Goal: Task Accomplishment & Management: Manage account settings

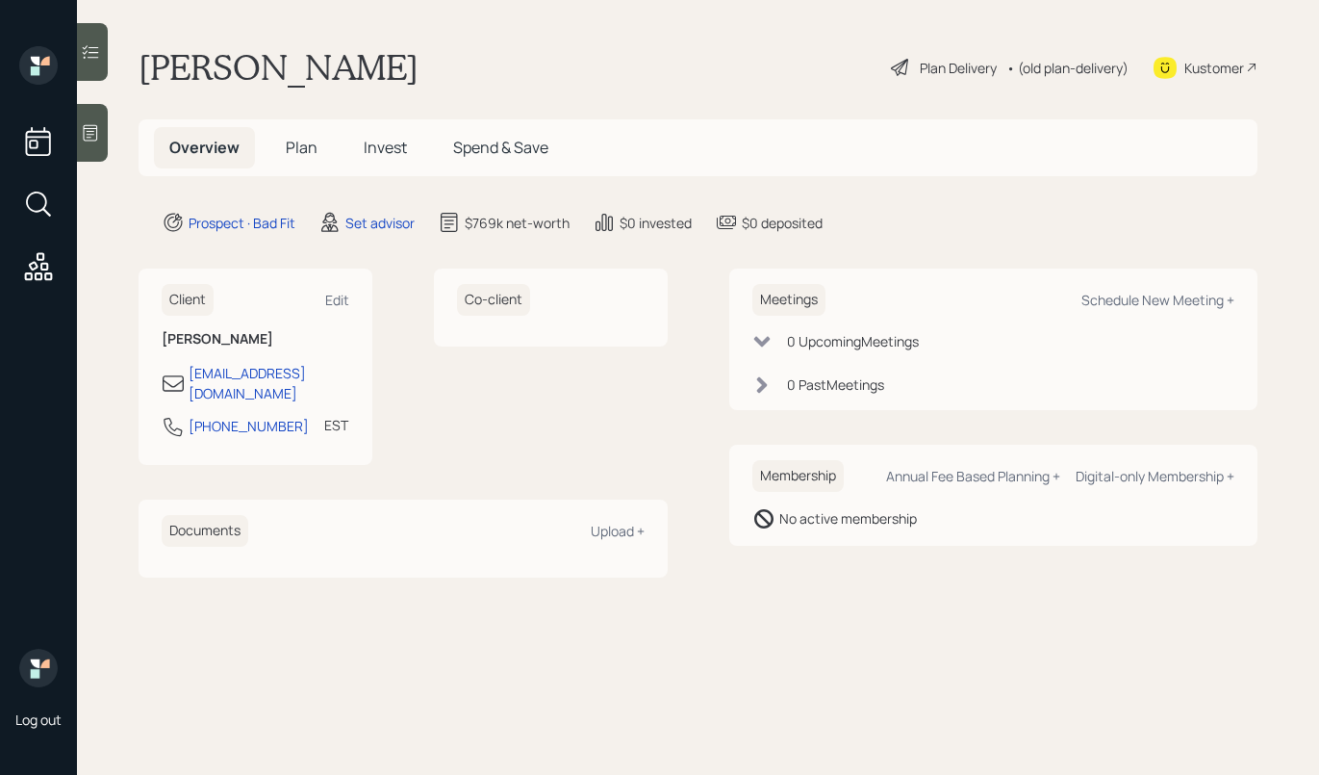
click at [925, 70] on div "Plan Delivery" at bounding box center [958, 68] width 77 height 20
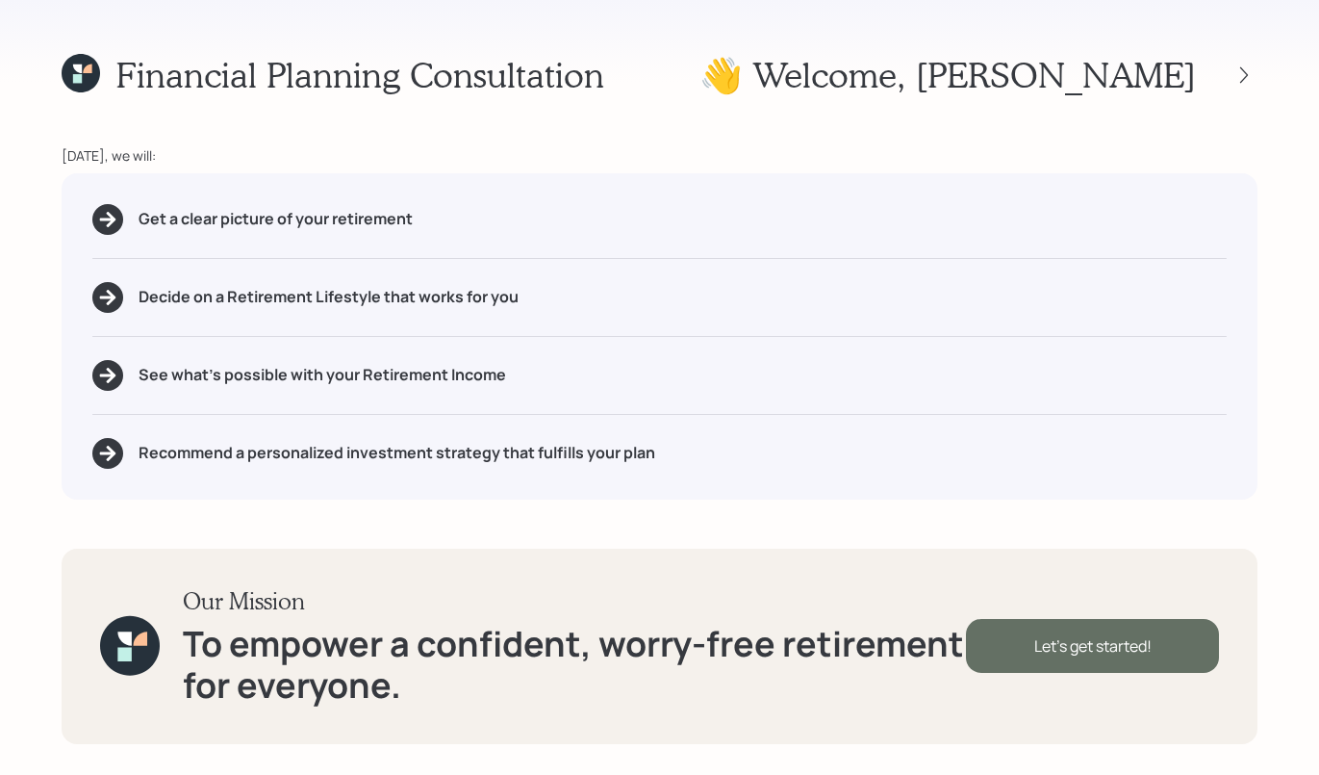
click at [1037, 643] on div "Let's get started!" at bounding box center [1092, 646] width 253 height 54
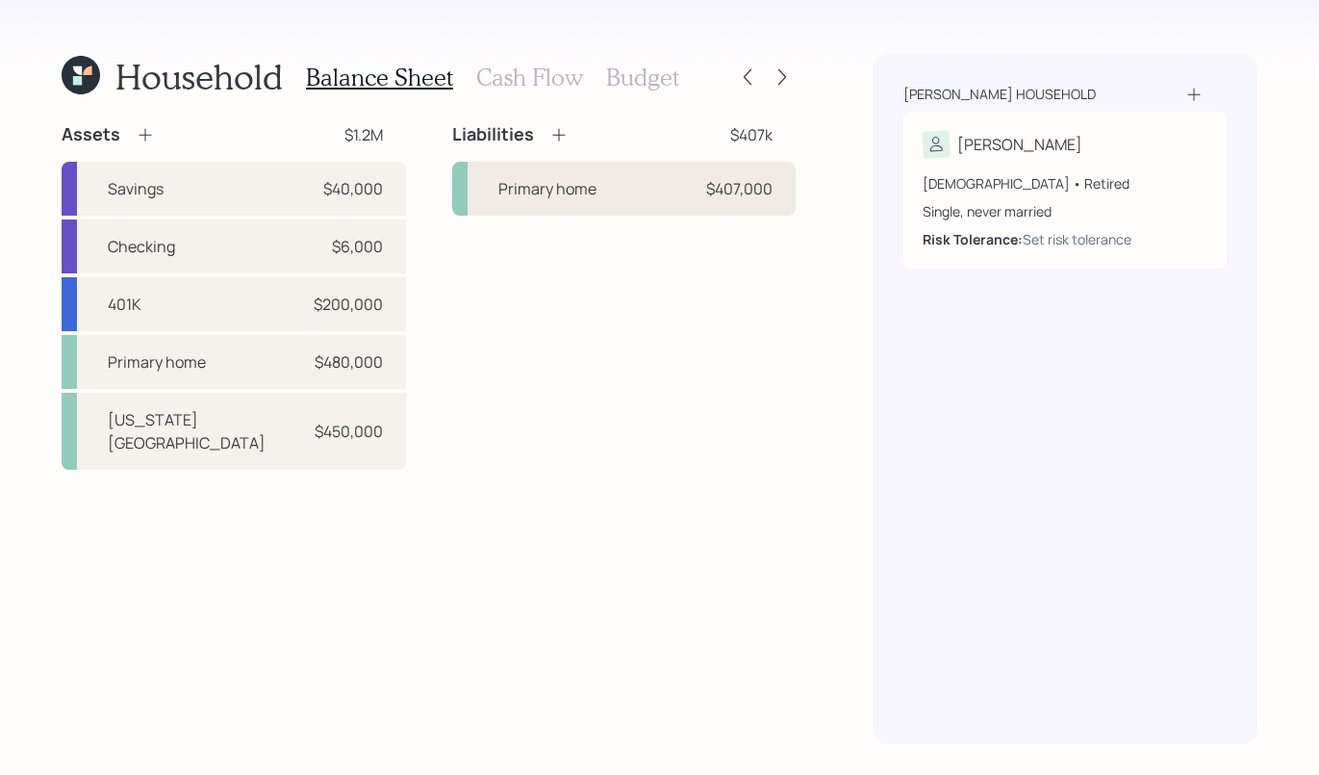
click at [601, 204] on div "Primary home $407,000" at bounding box center [624, 189] width 345 height 54
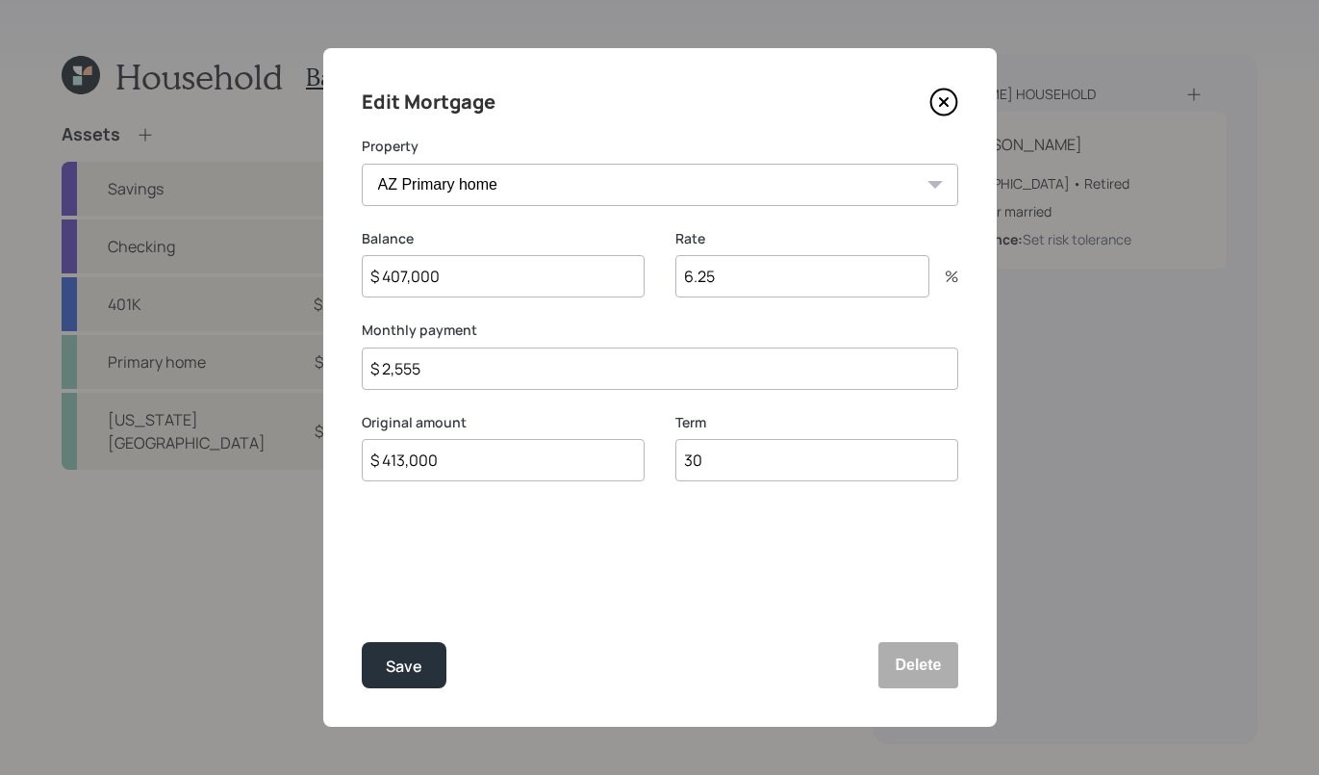
click at [602, 180] on select "AZ Primary home Washington House" at bounding box center [660, 185] width 597 height 42
click at [903, 664] on button "Delete" at bounding box center [918, 665] width 79 height 46
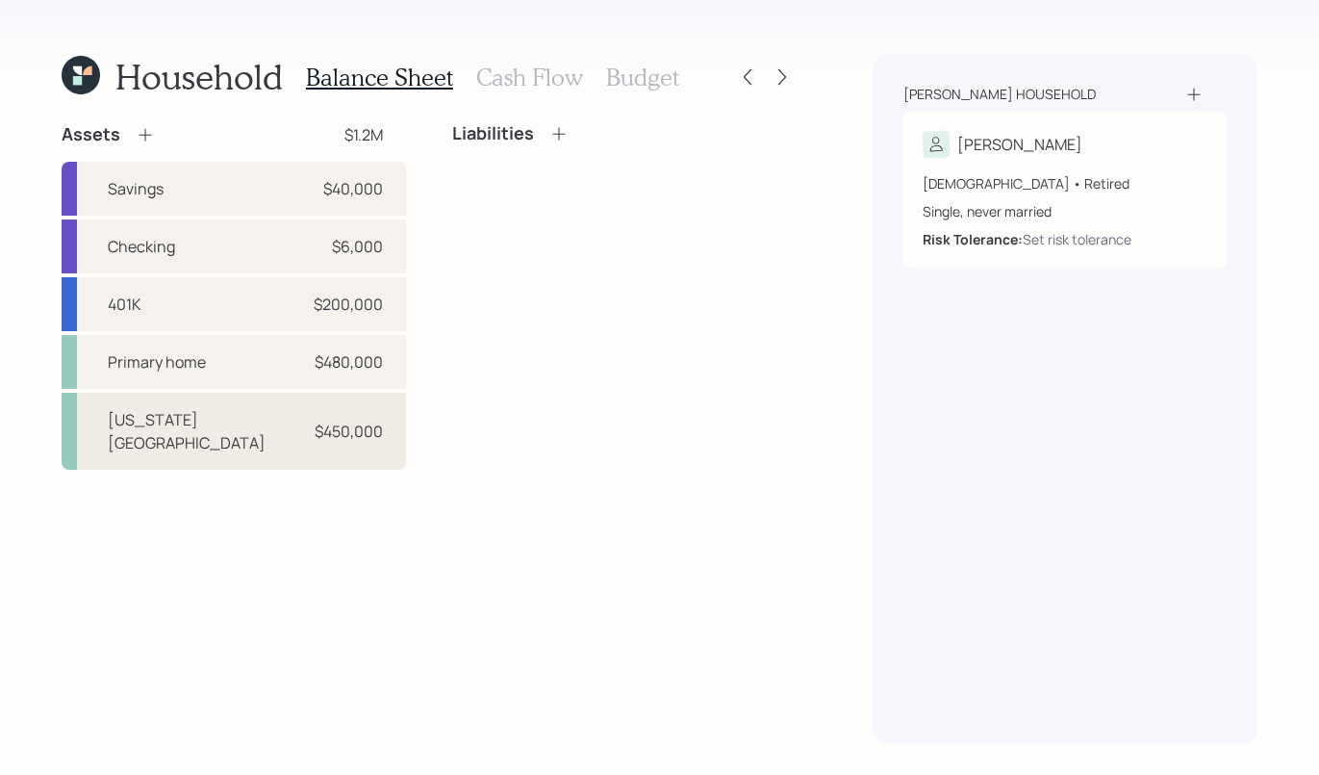
click at [222, 418] on div "Washington House" at bounding box center [209, 431] width 202 height 46
select select "rental_property"
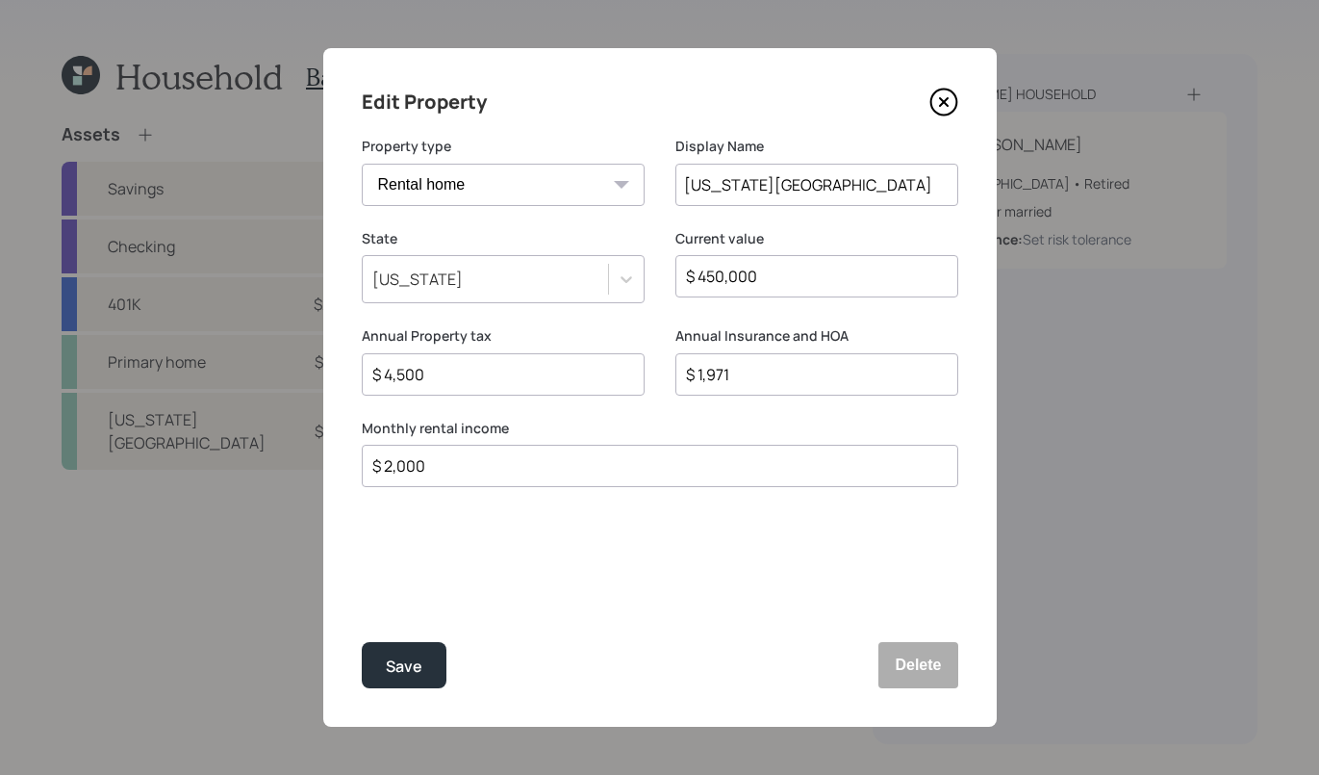
click at [822, 581] on div "Edit Property Property type Vacation home Rental home Display Name Washington H…" at bounding box center [660, 387] width 674 height 678
click at [939, 662] on button "Delete" at bounding box center [918, 665] width 79 height 46
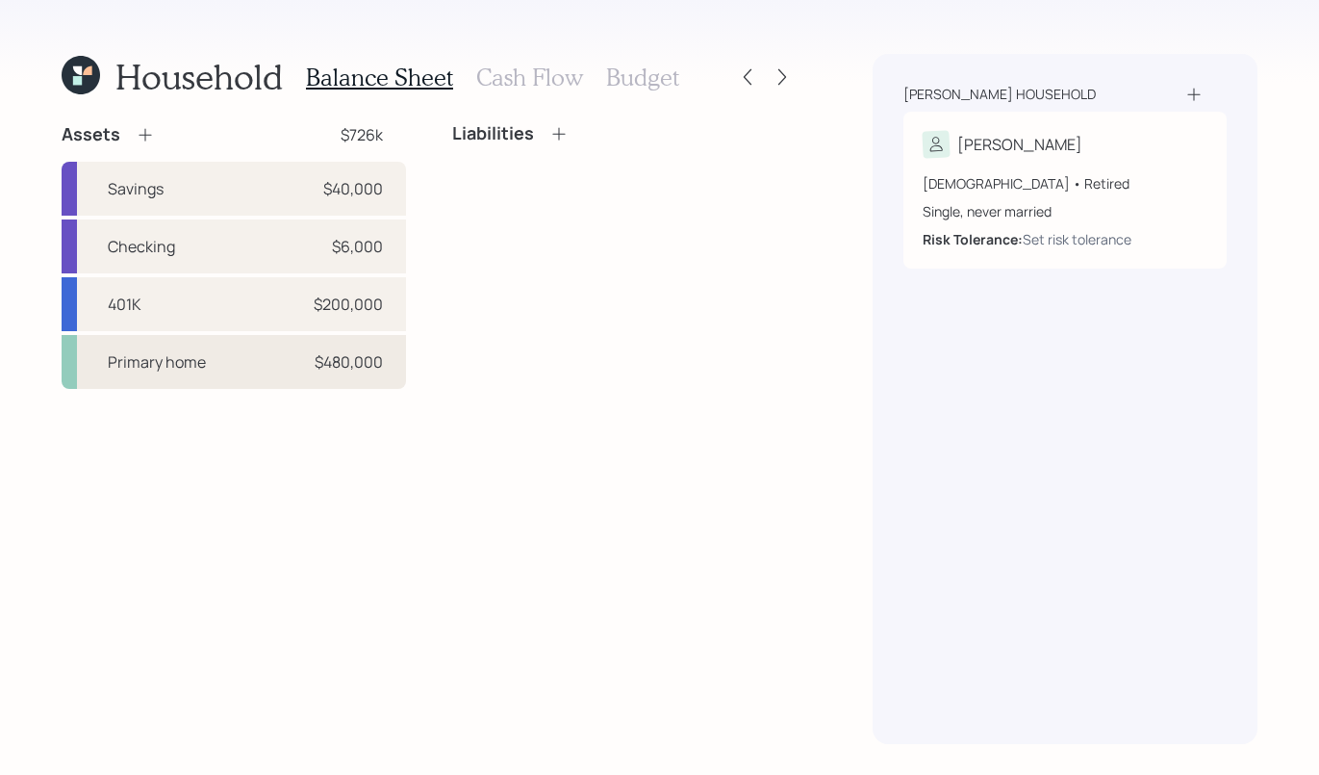
click at [284, 346] on div "Primary home $480,000" at bounding box center [234, 362] width 345 height 54
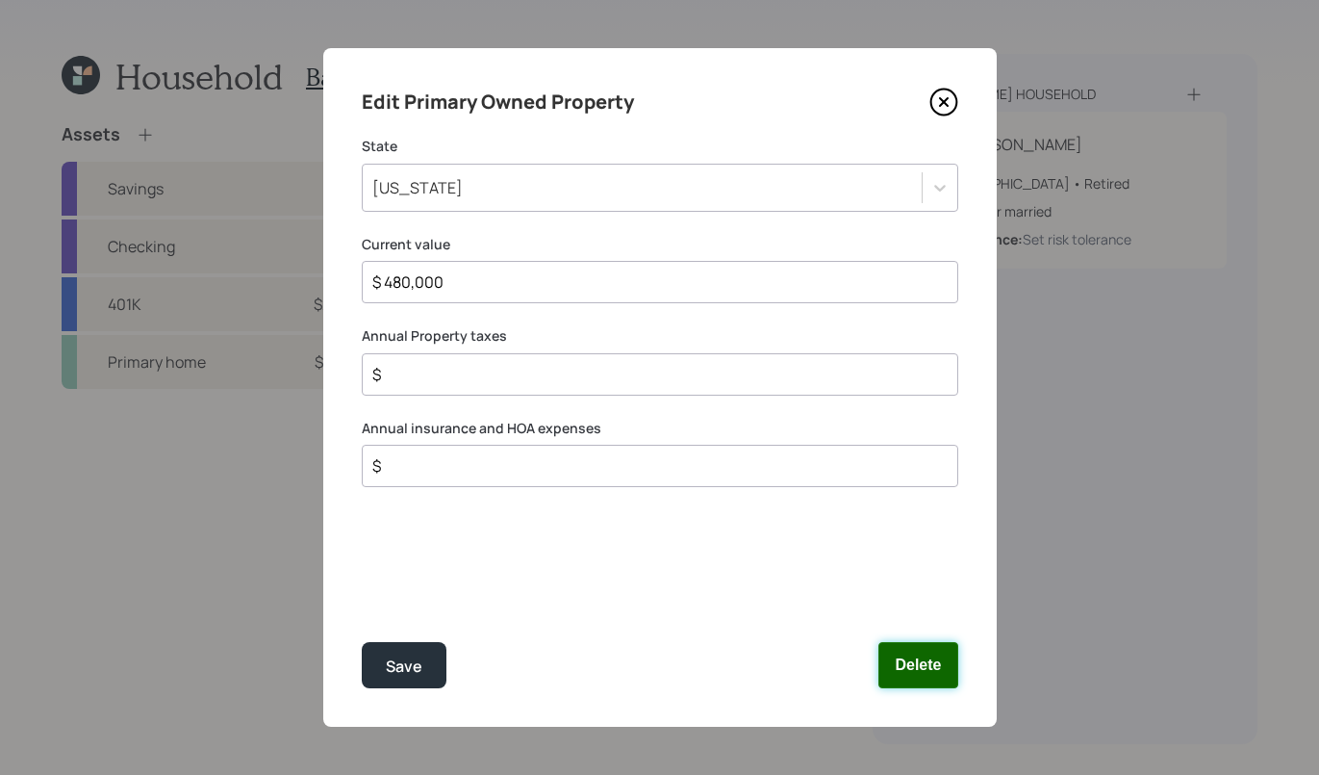
click at [932, 664] on button "Delete" at bounding box center [918, 665] width 79 height 46
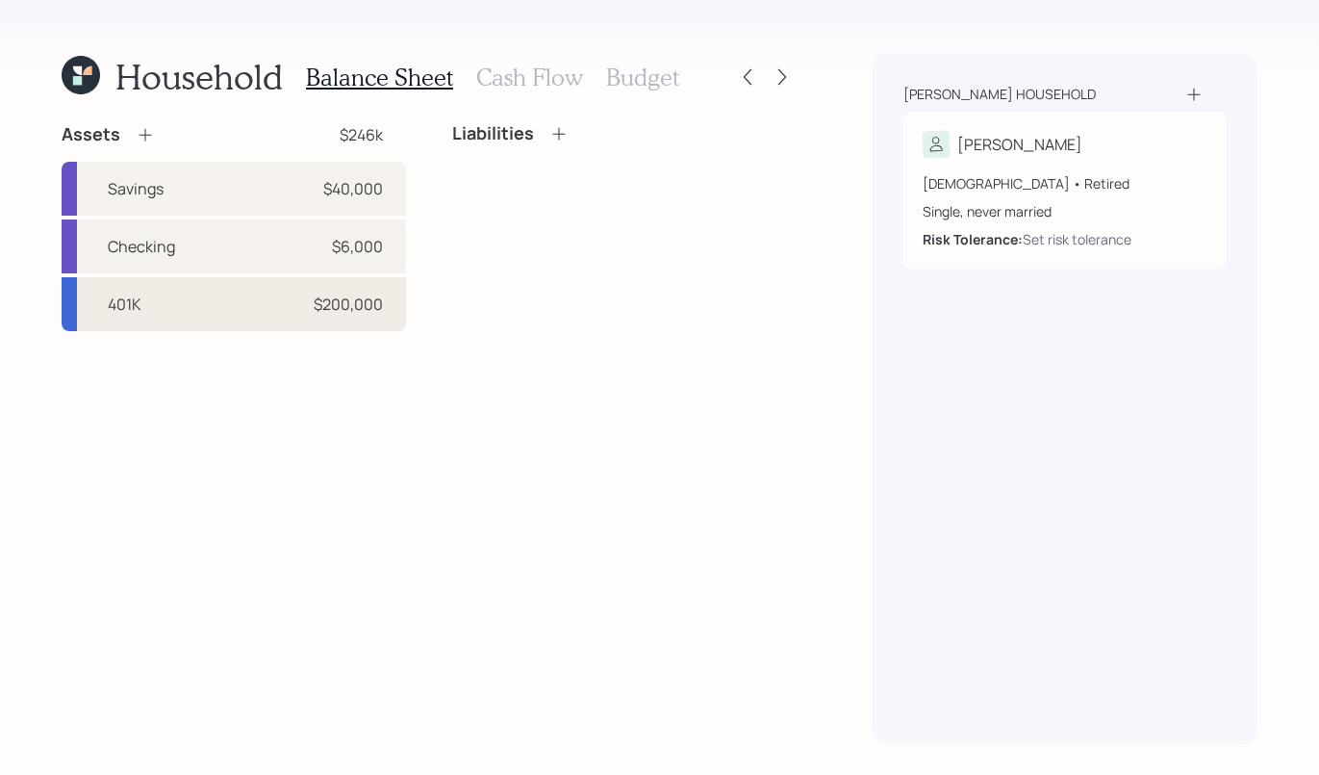
click at [188, 291] on div "401K $200,000" at bounding box center [234, 304] width 345 height 54
select select "company_sponsored"
select select "balanced"
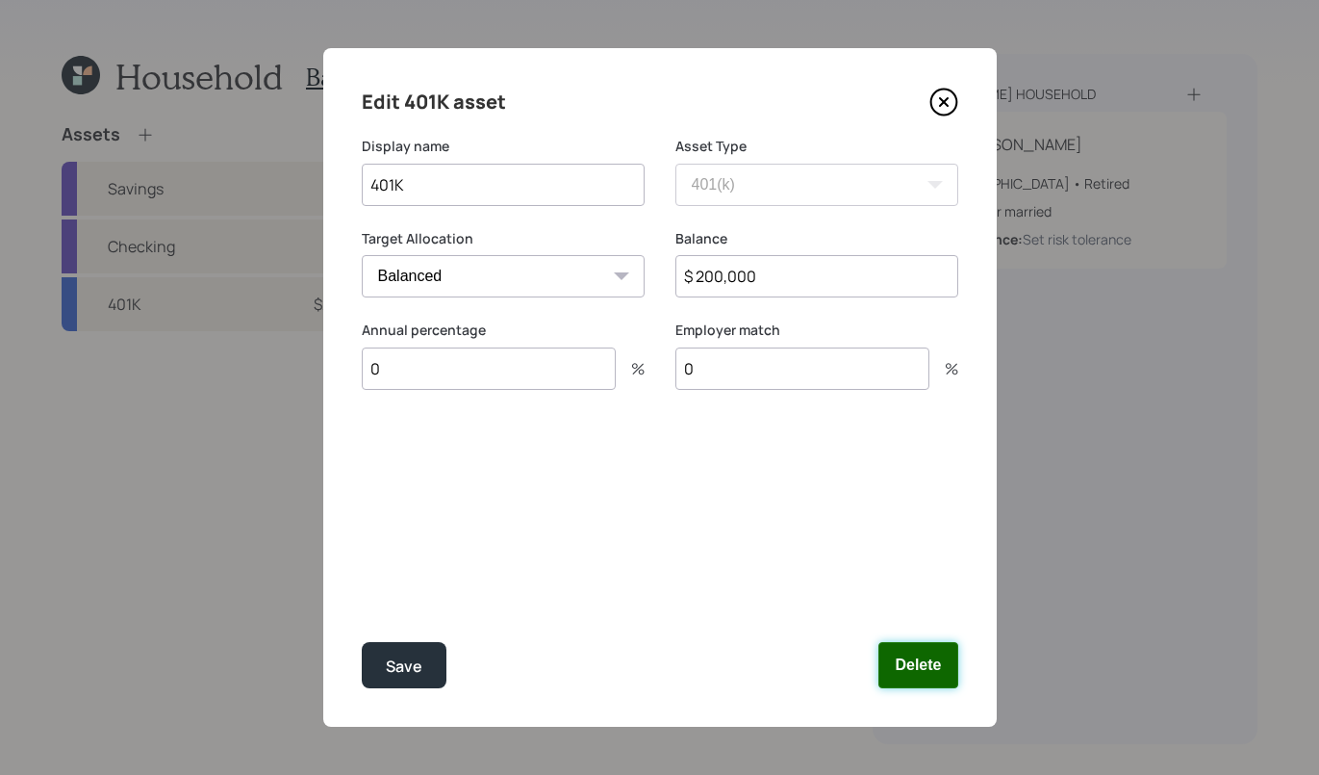
click at [907, 653] on button "Delete" at bounding box center [918, 665] width 79 height 46
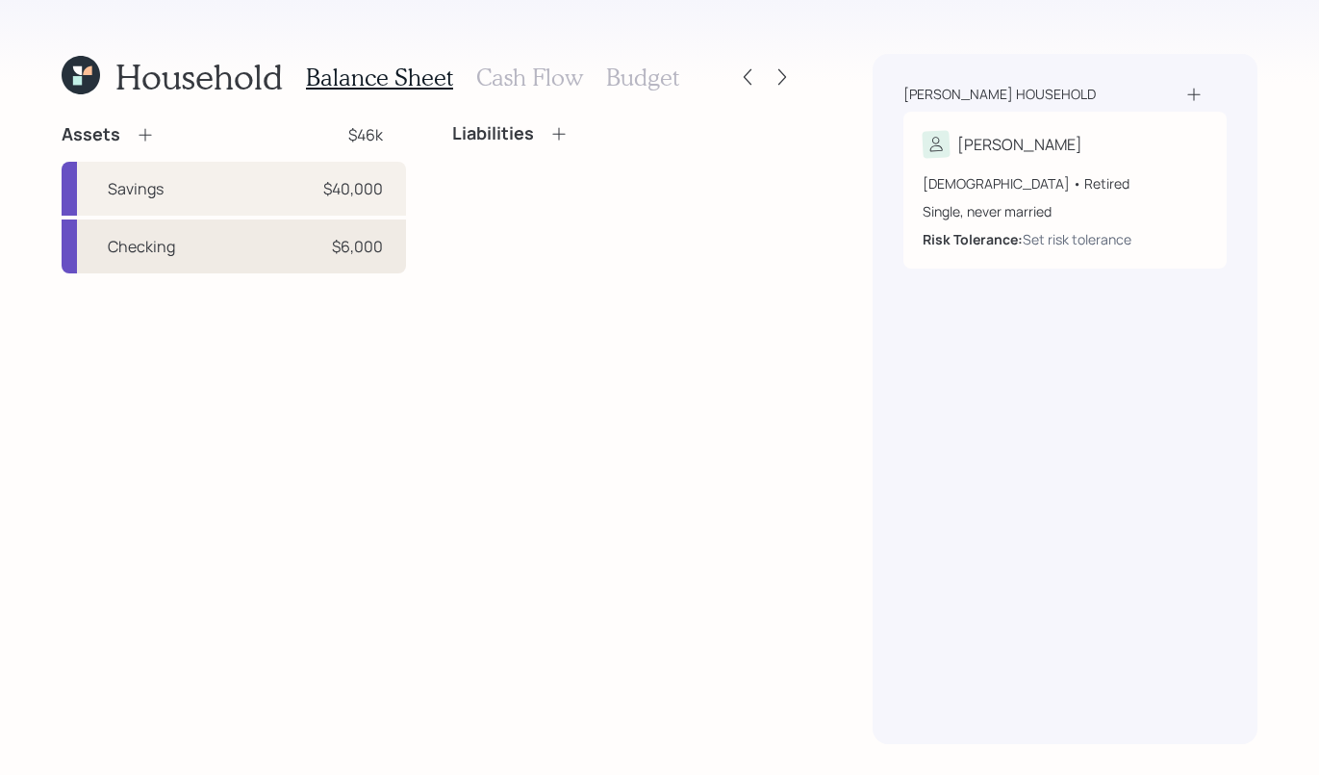
click at [276, 242] on div "Checking $6,000" at bounding box center [234, 246] width 345 height 54
select select "cash"
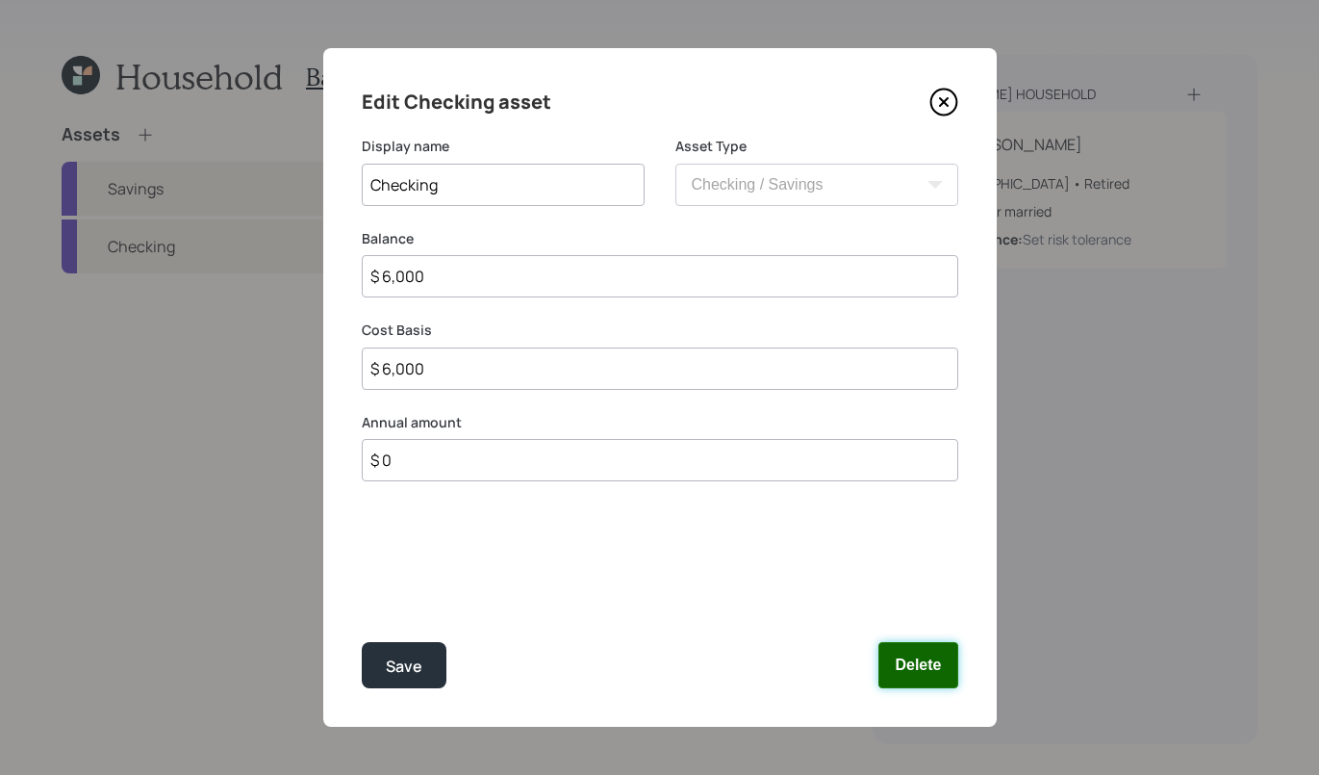
click at [918, 668] on button "Delete" at bounding box center [918, 665] width 79 height 46
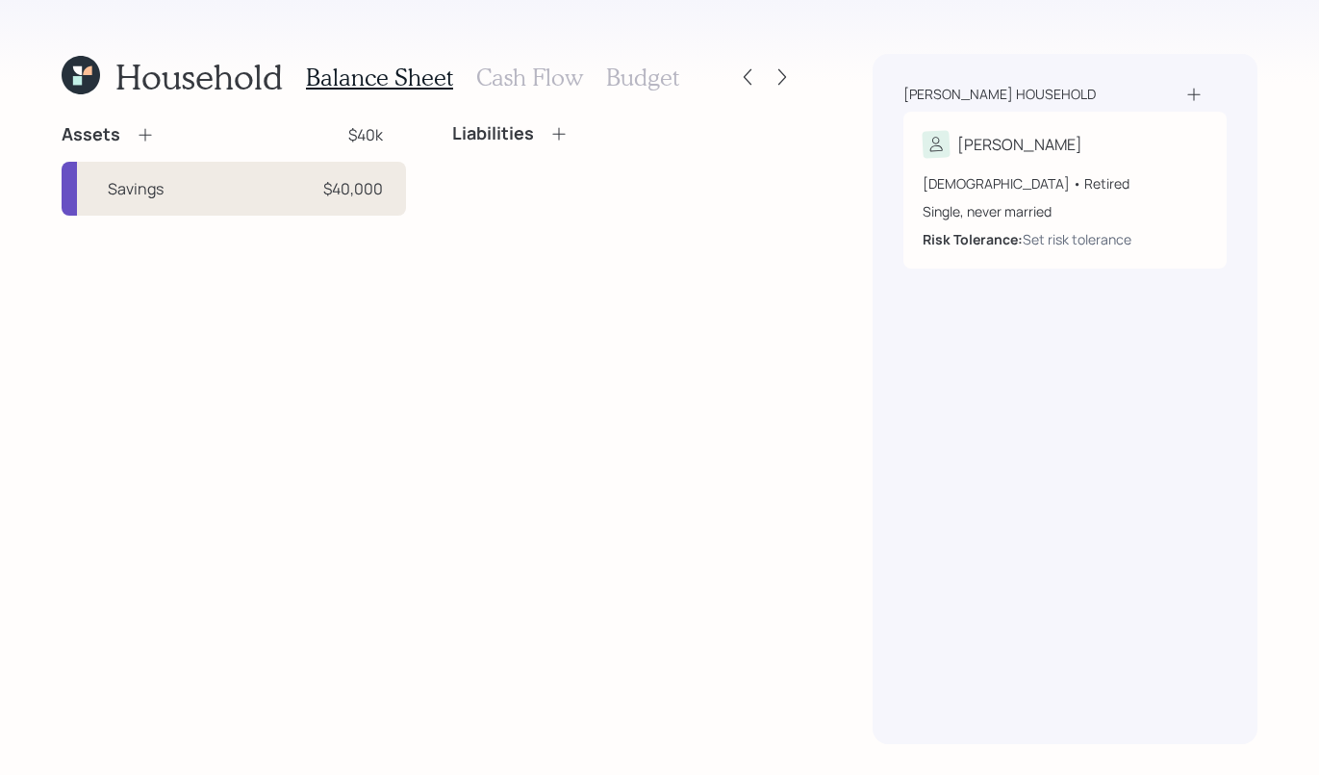
click at [157, 186] on div "Savings" at bounding box center [136, 188] width 56 height 23
select select "cash"
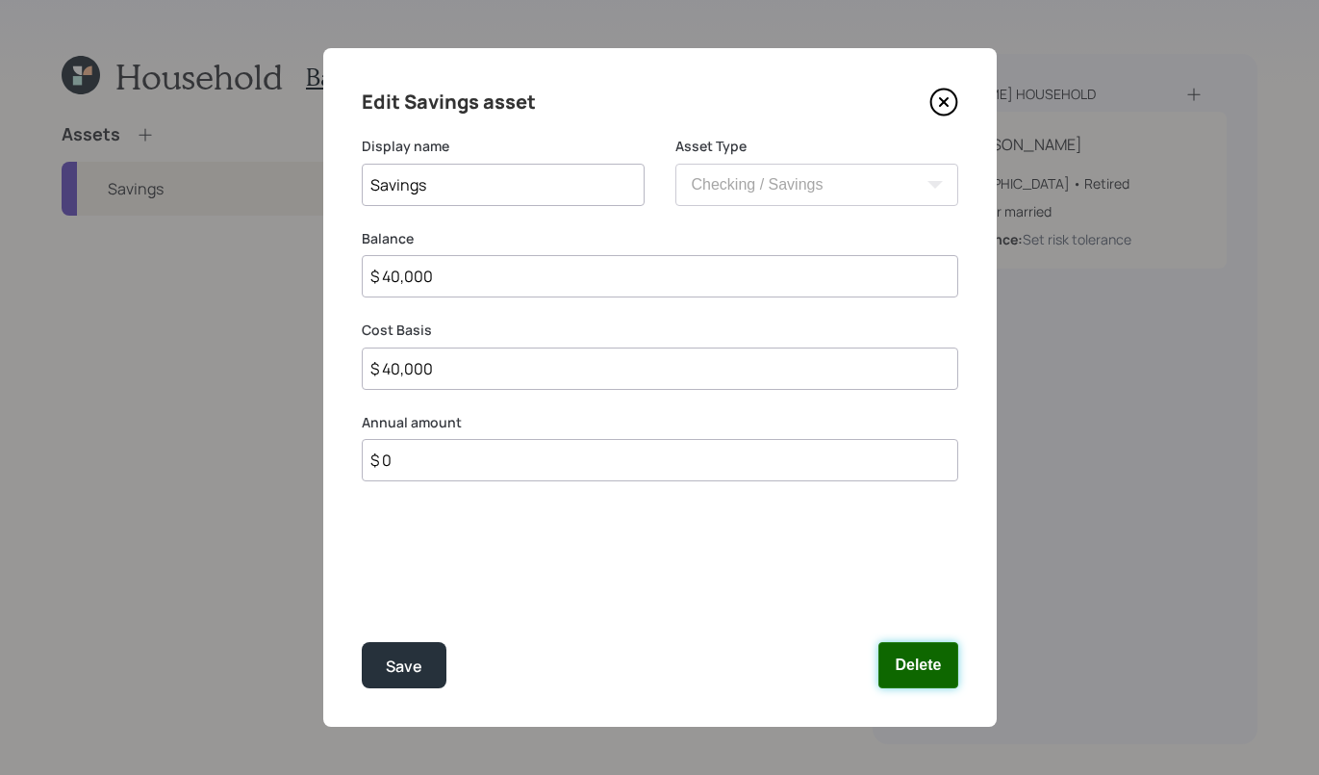
click at [929, 656] on button "Delete" at bounding box center [918, 665] width 79 height 46
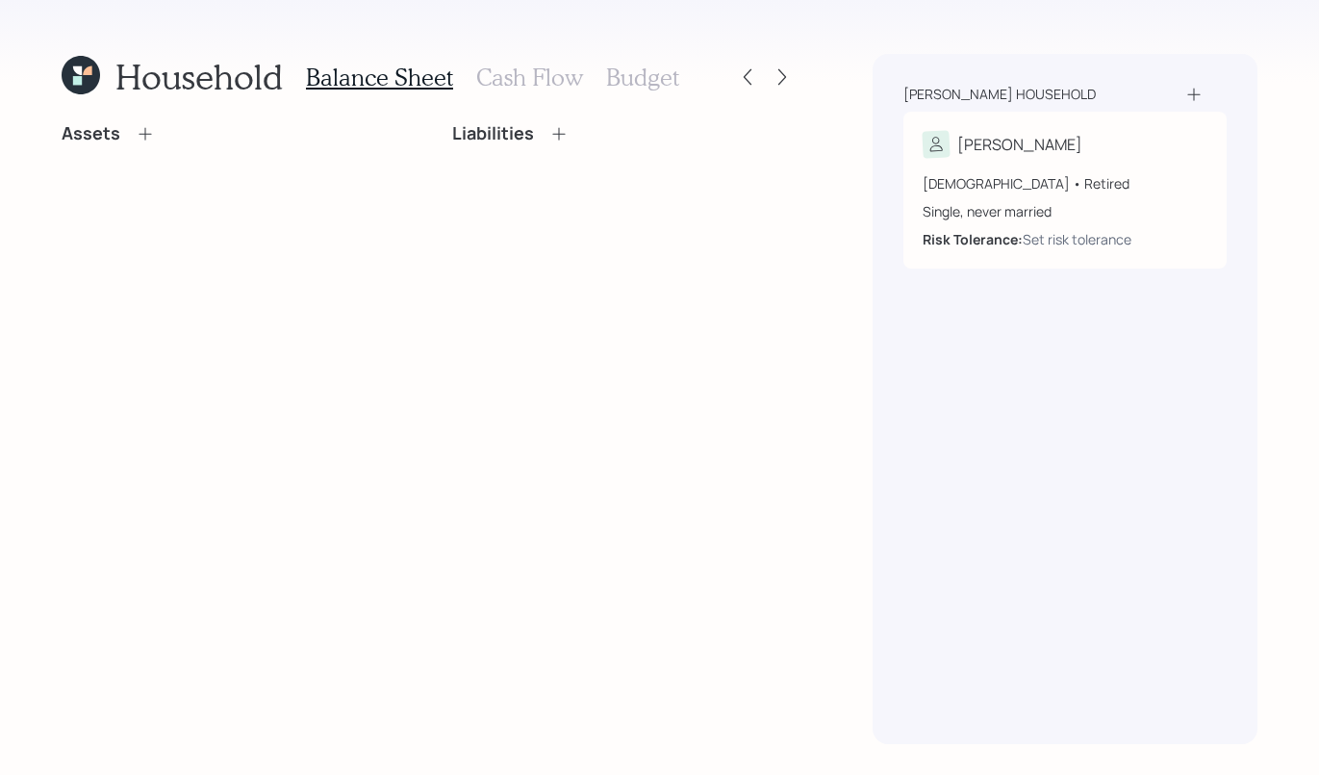
click at [533, 71] on h3 "Cash Flow" at bounding box center [529, 78] width 107 height 28
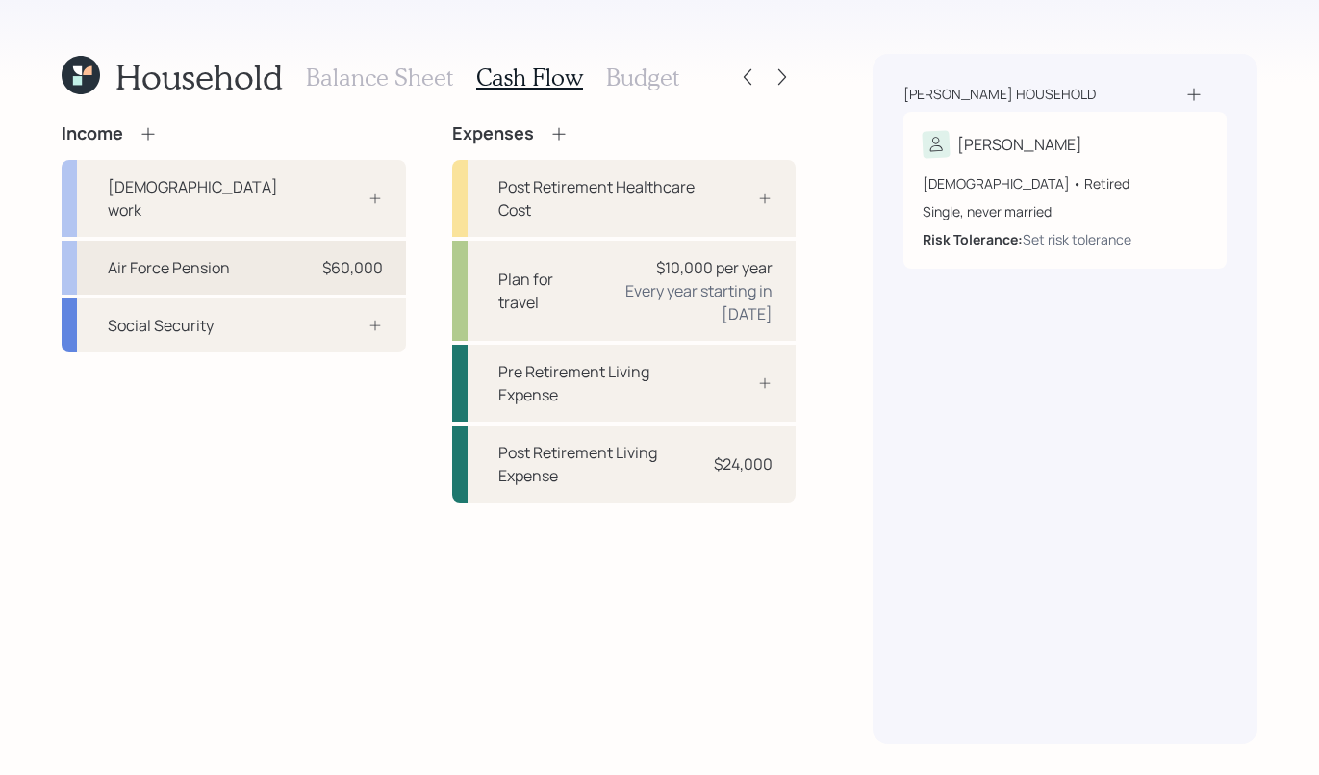
click at [271, 253] on div "Air Force Pension $60,000" at bounding box center [234, 268] width 345 height 54
select select "other"
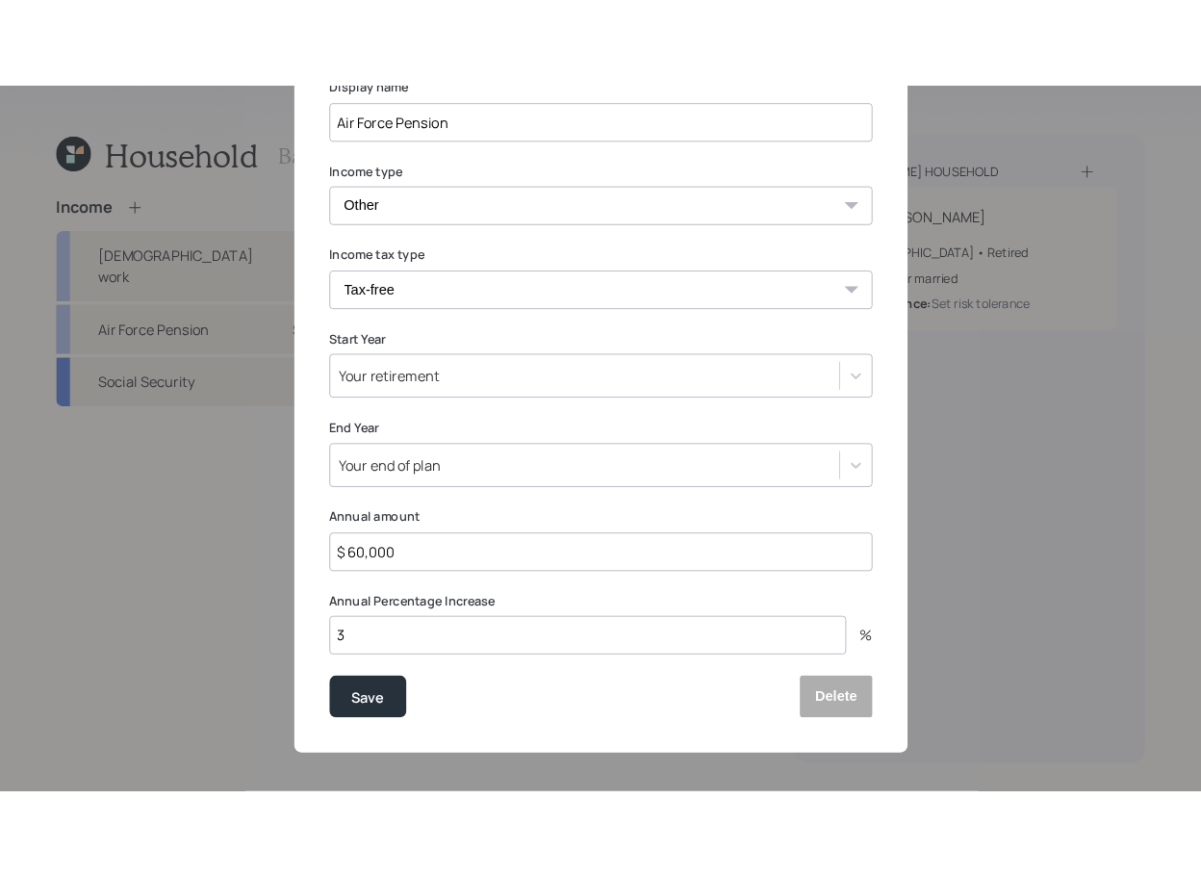
scroll to position [150, 0]
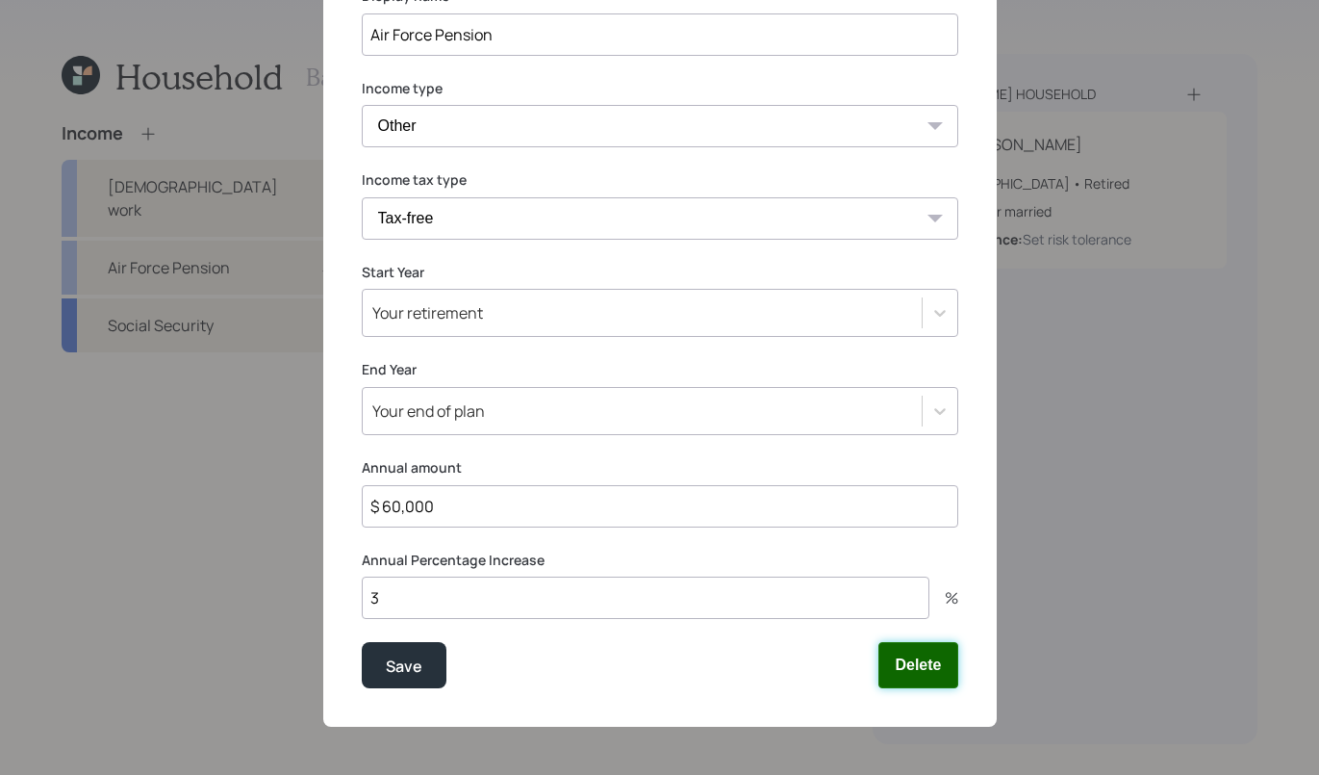
click at [904, 674] on button "Delete" at bounding box center [918, 665] width 79 height 46
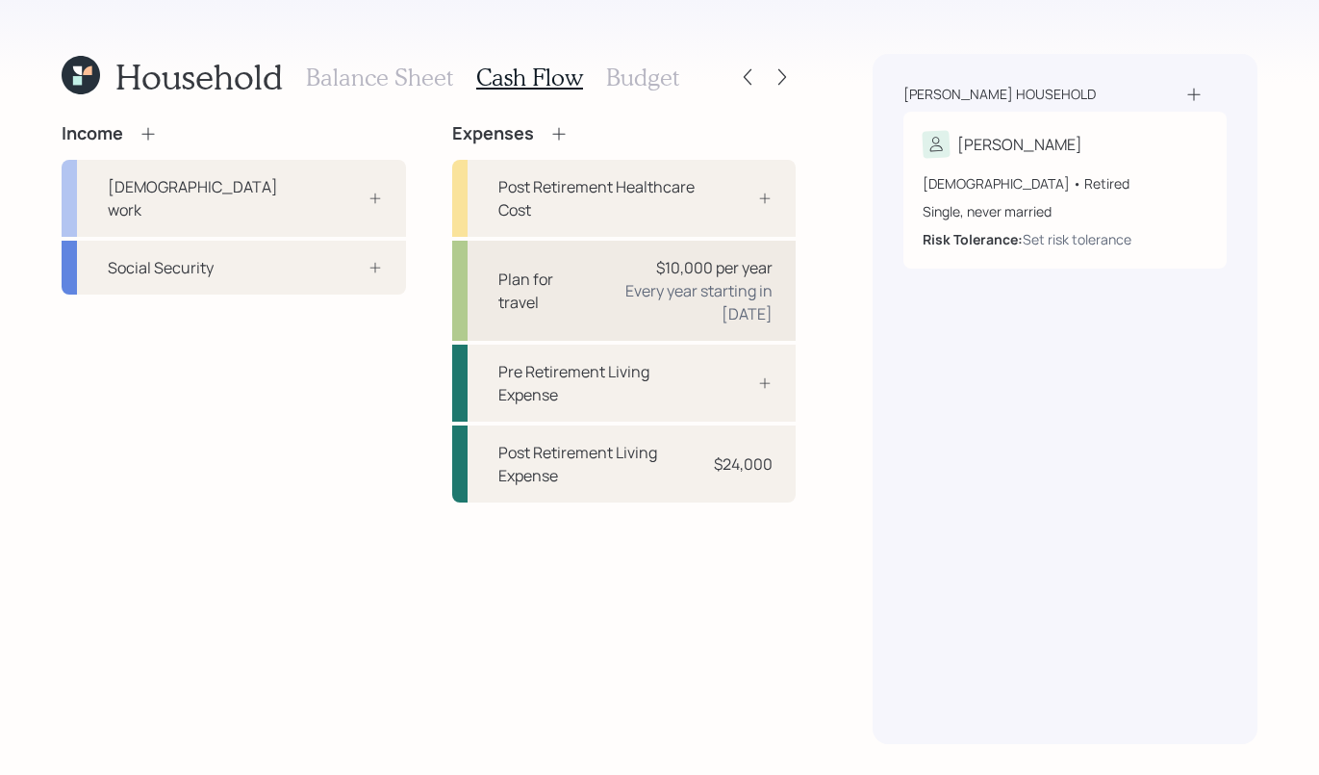
click at [600, 289] on div "Plan for travel $10,000 per year Every year starting in 2025" at bounding box center [624, 291] width 345 height 100
select select "1"
select select "2049"
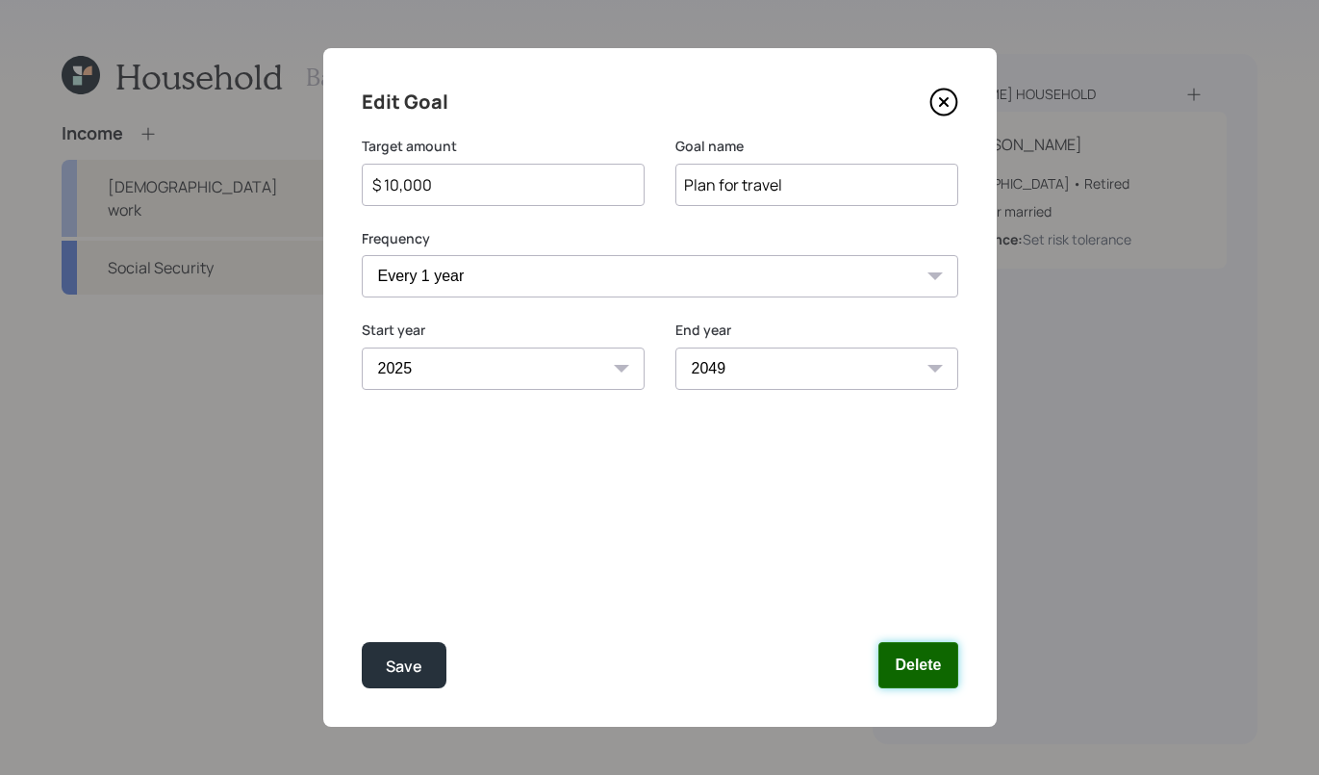
click at [917, 655] on button "Delete" at bounding box center [918, 665] width 79 height 46
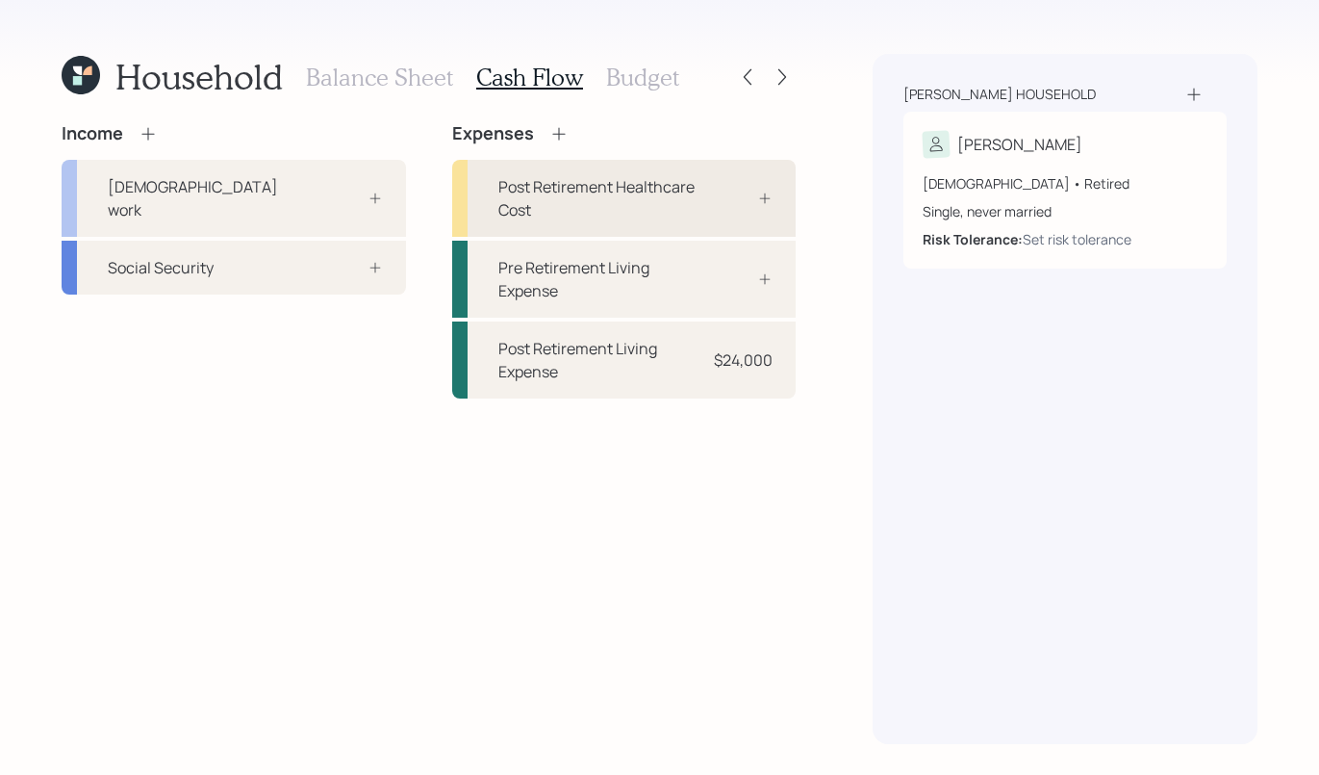
click at [696, 218] on div "Post Retirement Healthcare Cost" at bounding box center [599, 198] width 202 height 46
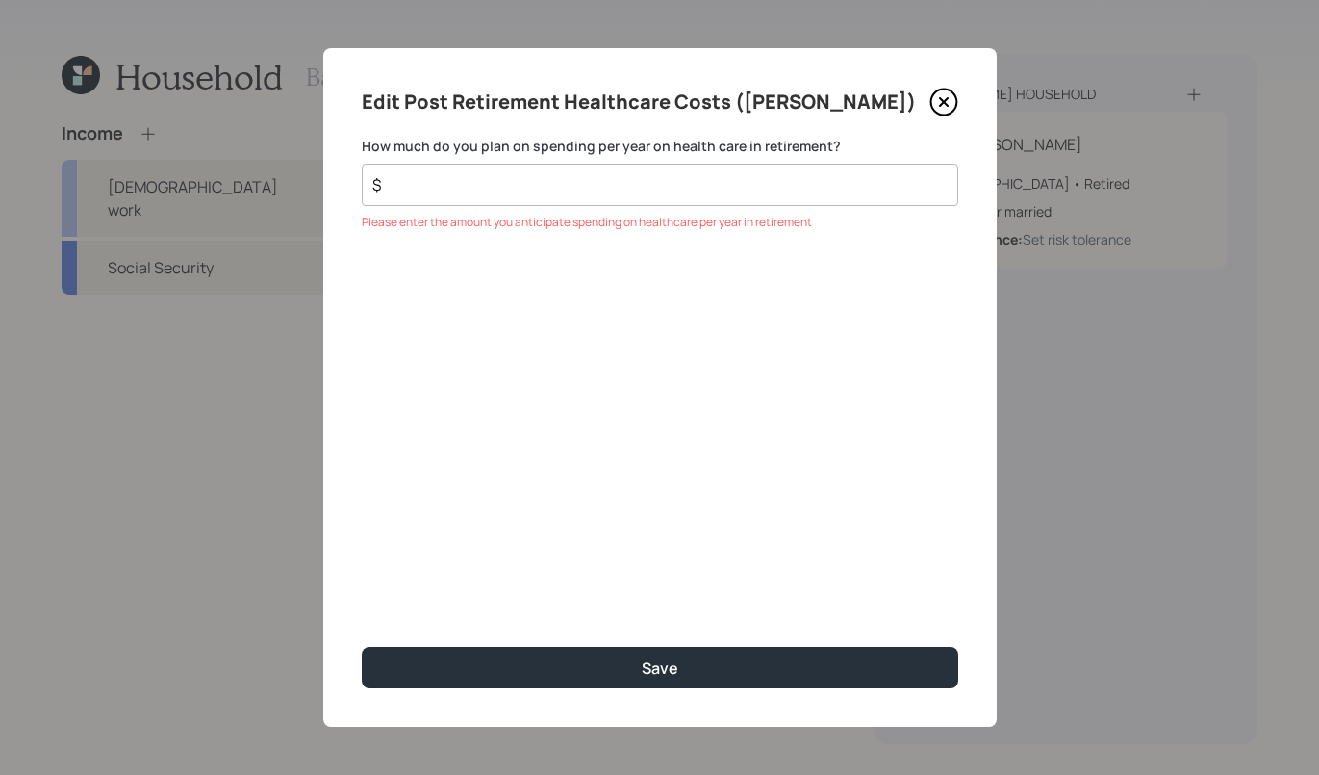
click at [943, 106] on icon at bounding box center [944, 102] width 29 height 29
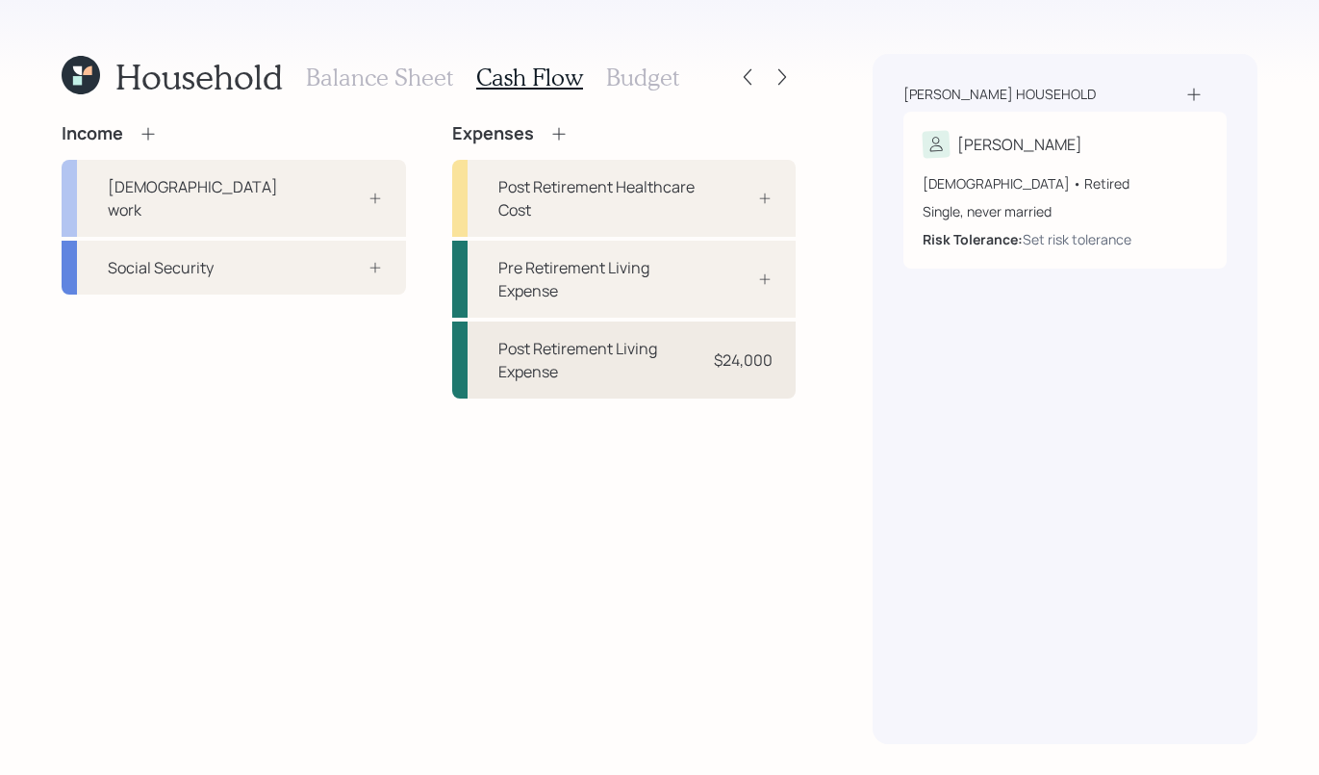
click at [575, 356] on div "Post Retirement Living Expense" at bounding box center [599, 360] width 202 height 46
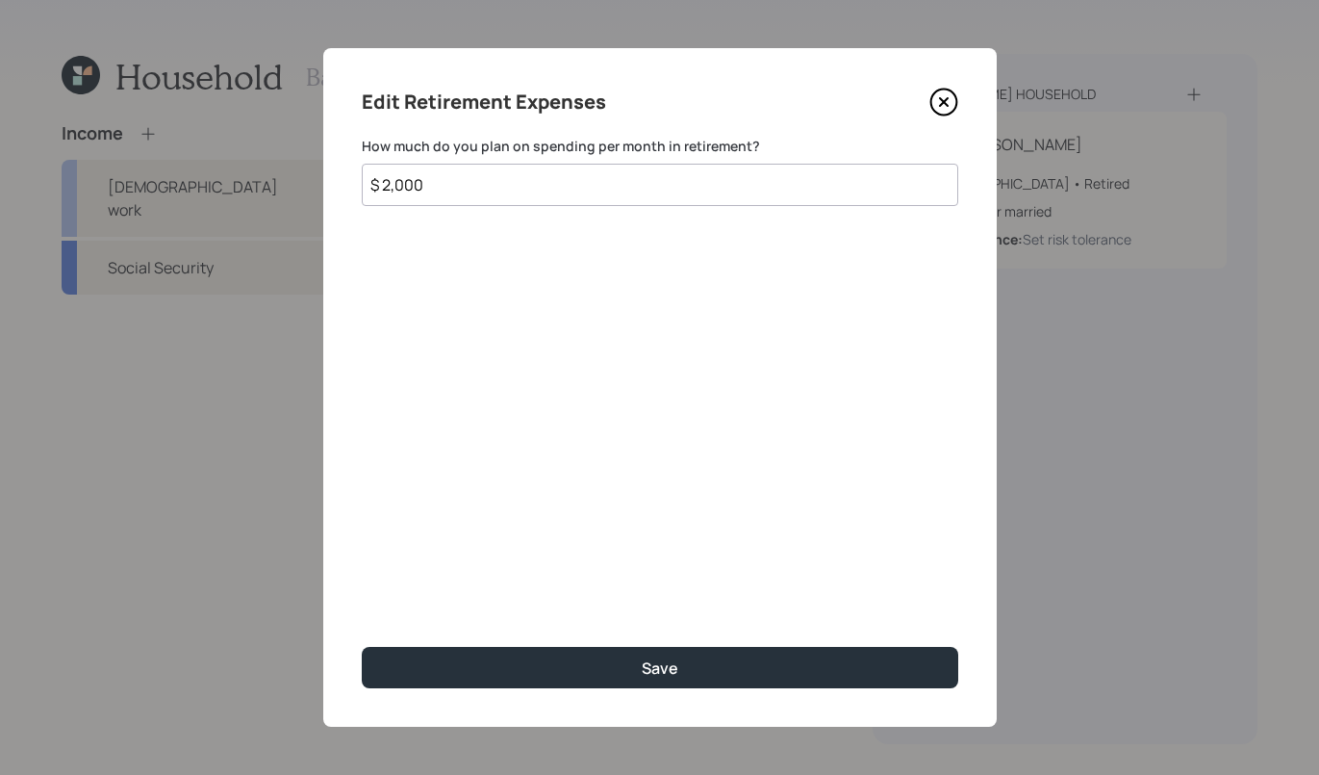
click at [939, 94] on icon at bounding box center [944, 102] width 29 height 29
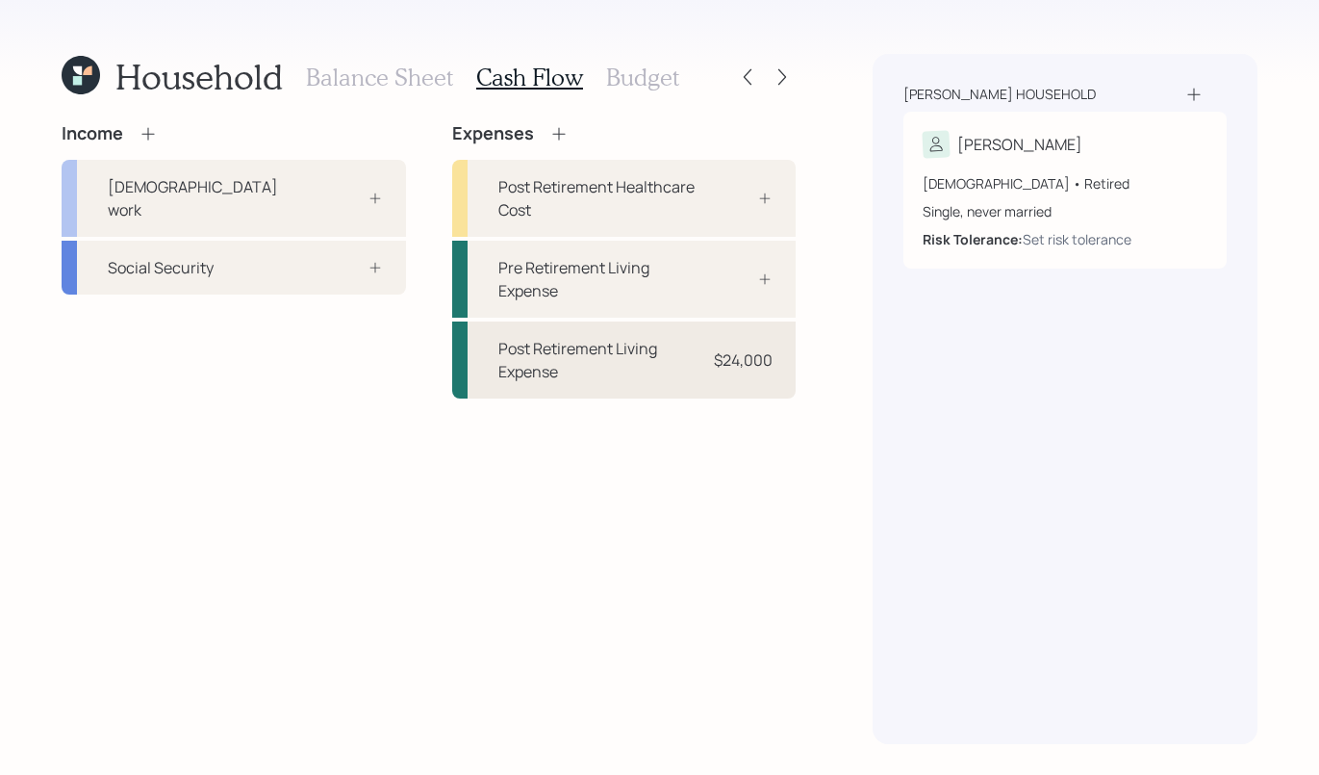
click at [631, 381] on div "Post Retirement Living Expense" at bounding box center [599, 360] width 202 height 46
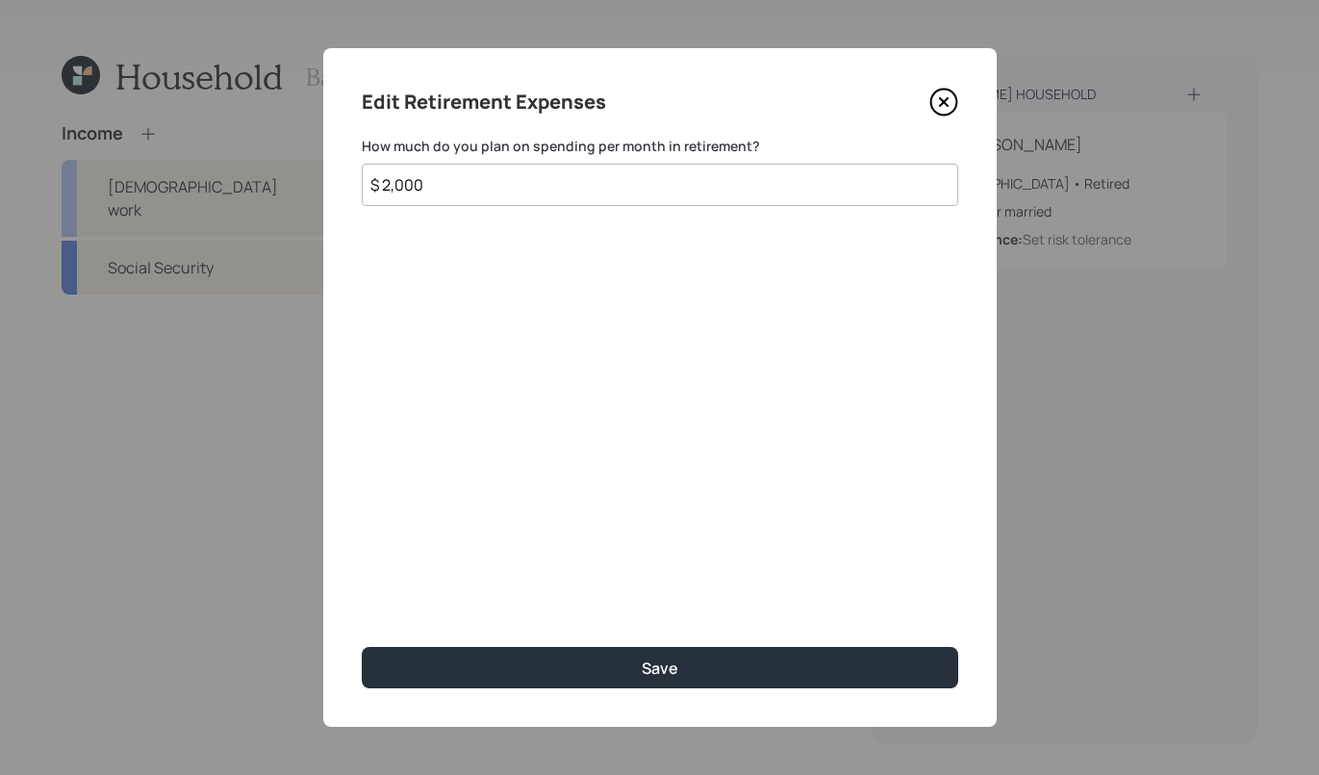
drag, startPoint x: 545, startPoint y: 195, endPoint x: -8, endPoint y: 43, distance: 572.9
click at [0, 43] on html "Household Balance Sheet Cash Flow Budget Income Full-time work Social Security …" at bounding box center [659, 387] width 1319 height 775
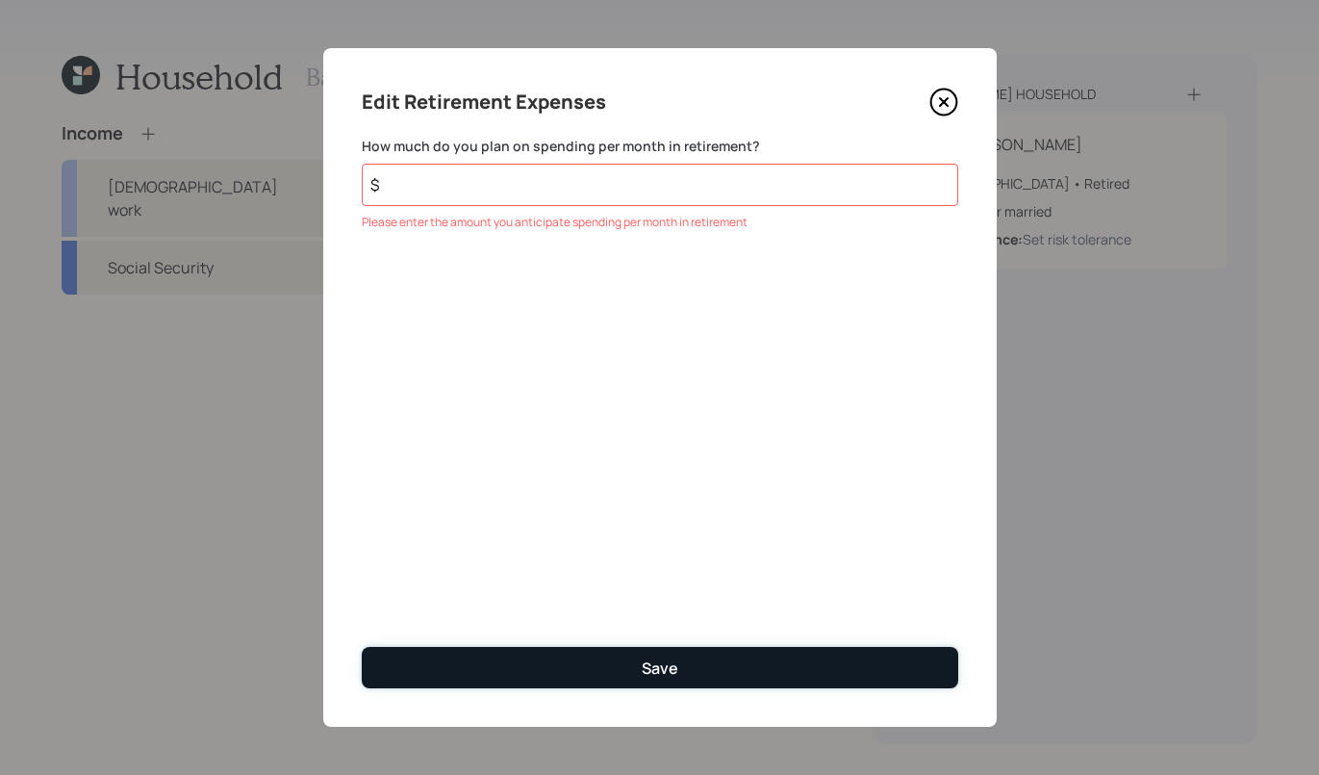
click at [604, 669] on button "Save" at bounding box center [660, 667] width 597 height 41
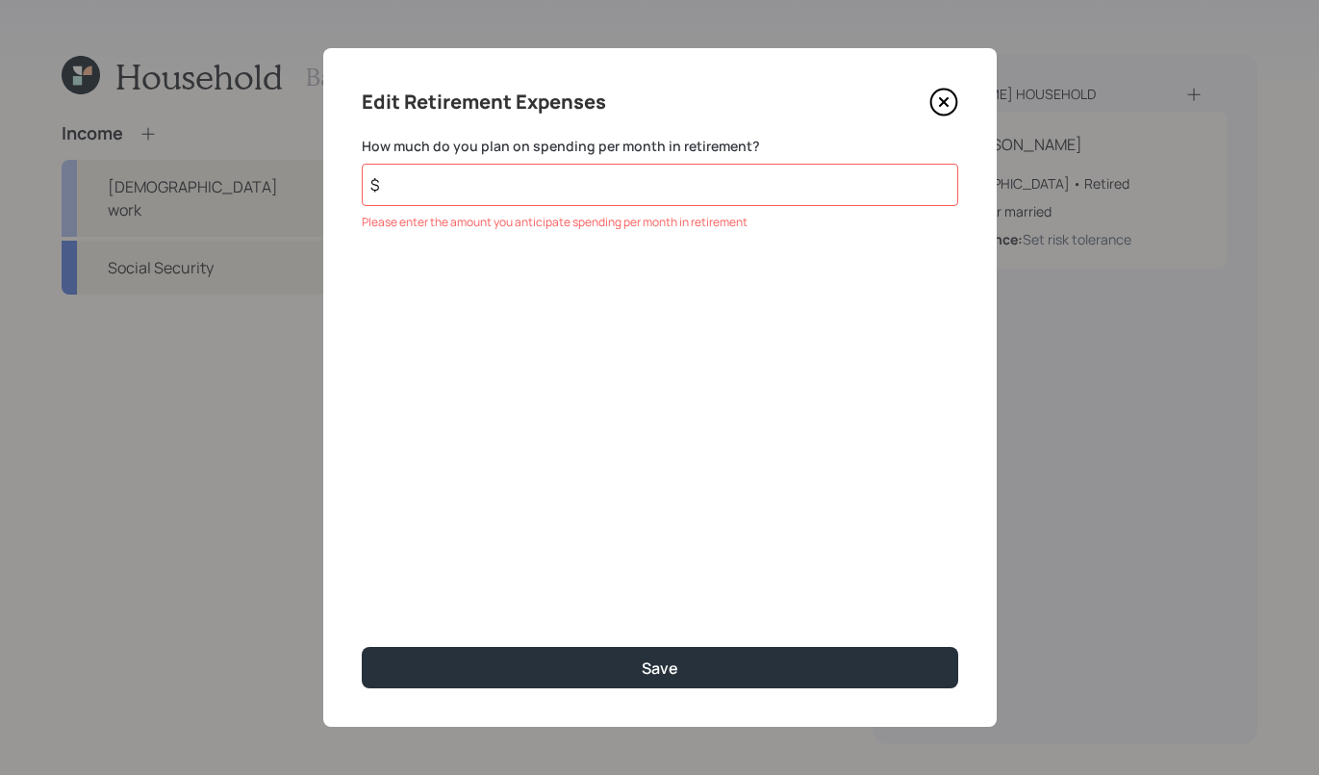
click at [509, 174] on input "$" at bounding box center [660, 185] width 597 height 42
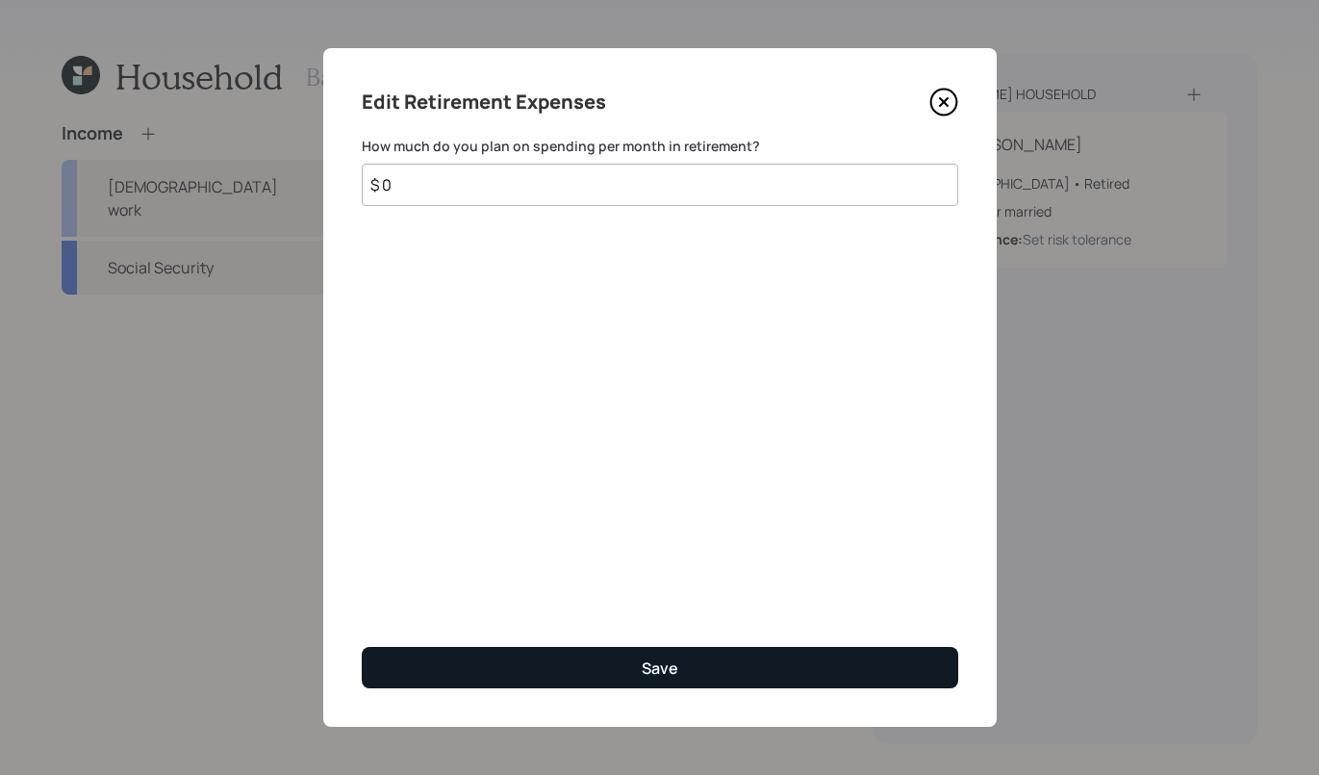
type input "$ 0"
click at [624, 653] on button "Save" at bounding box center [660, 667] width 597 height 41
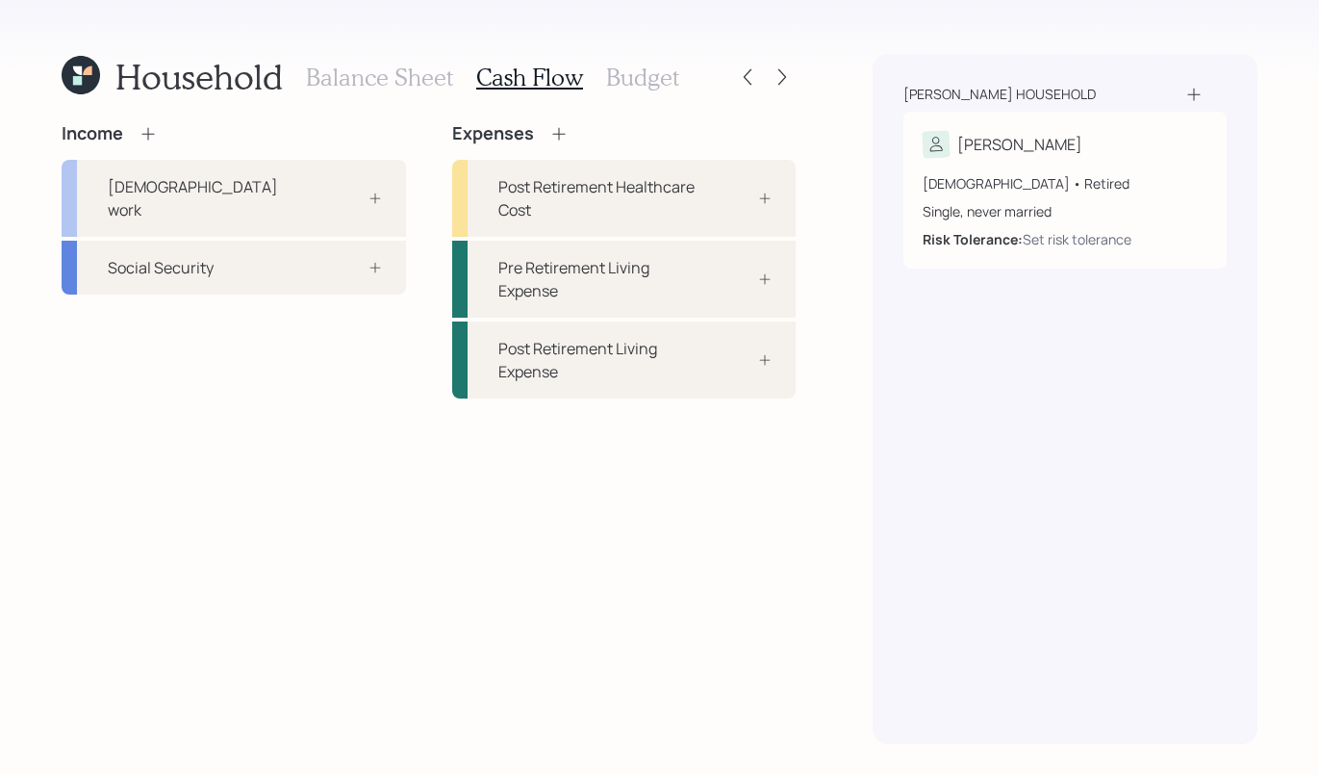
click at [629, 658] on div "Income Full-time work Social Security Expenses Post Retirement Healthcare Cost …" at bounding box center [429, 433] width 734 height 621
click at [103, 83] on div "Household" at bounding box center [172, 76] width 221 height 41
click at [96, 84] on icon at bounding box center [81, 75] width 38 height 38
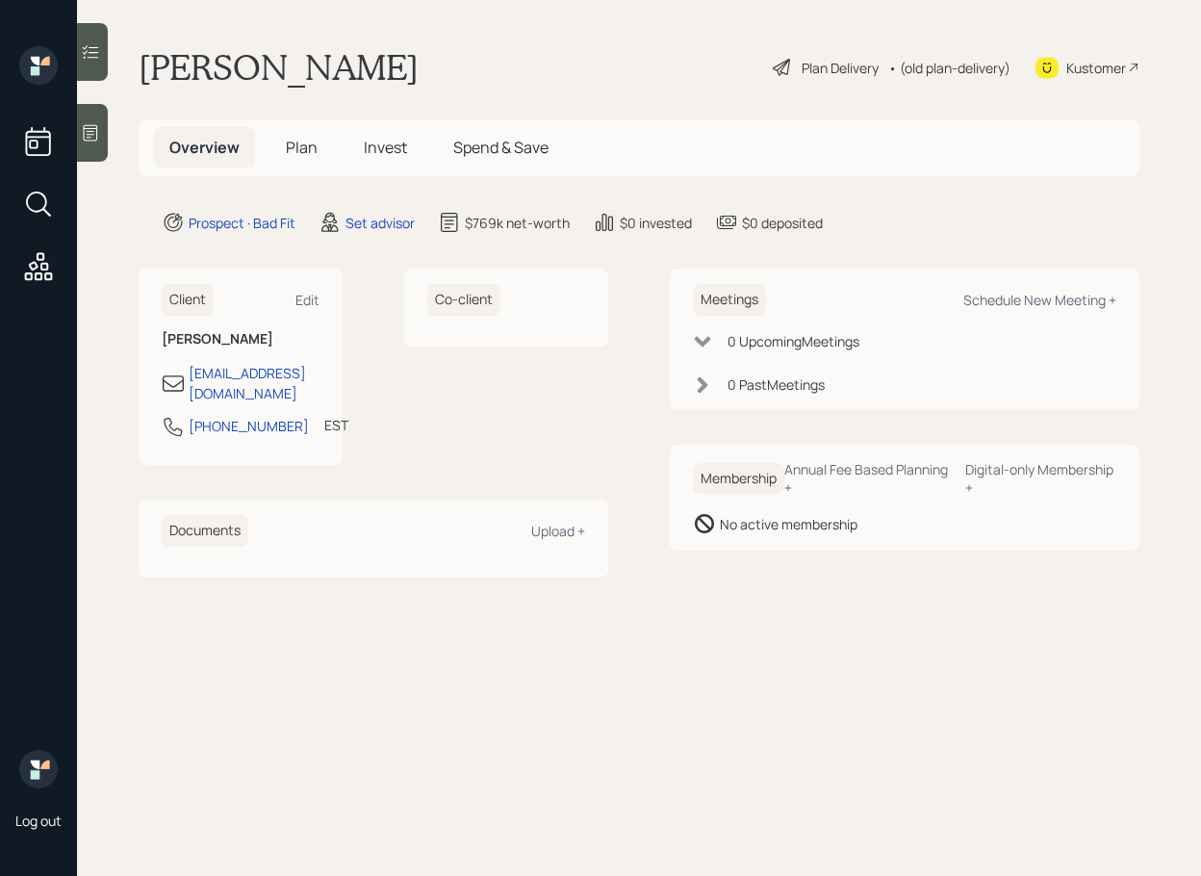
click at [1090, 61] on div "Kustomer" at bounding box center [1096, 68] width 60 height 20
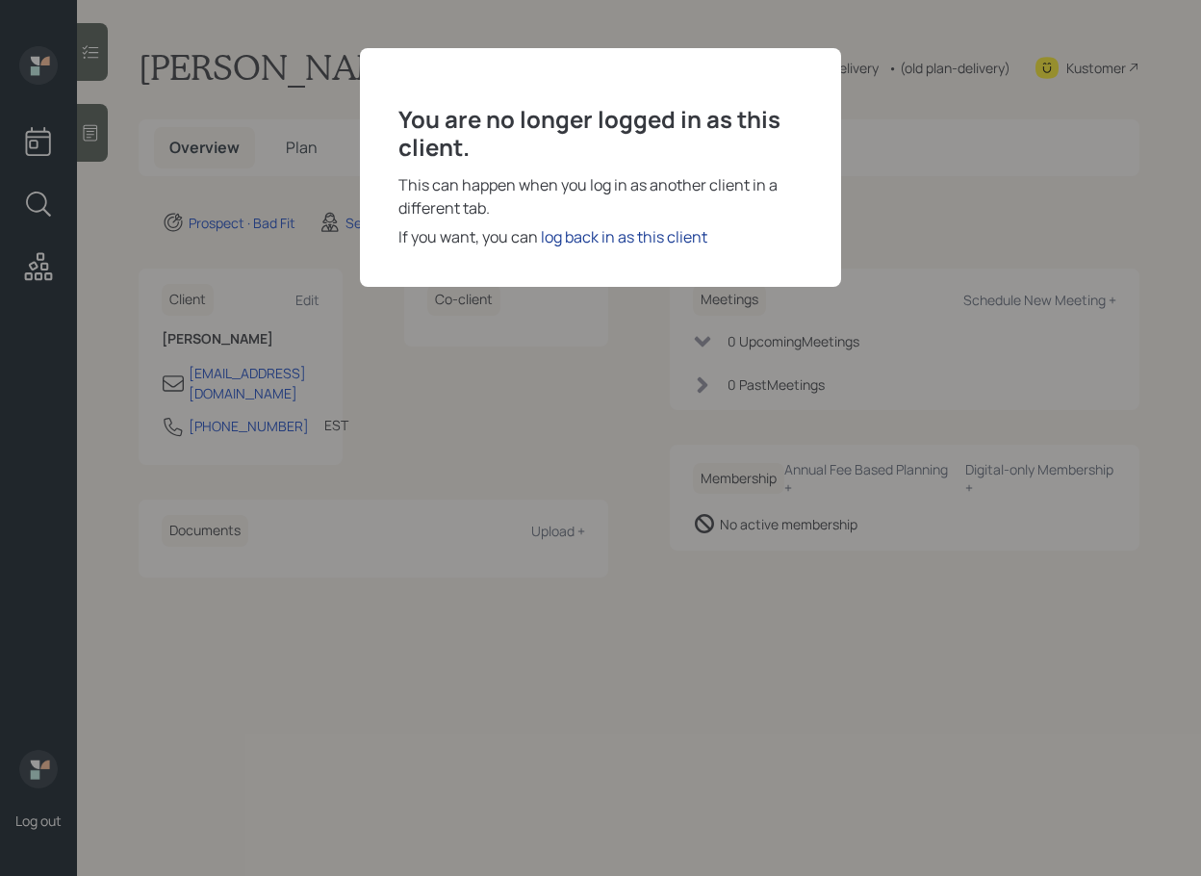
click at [647, 240] on div "log back in as this client" at bounding box center [624, 236] width 166 height 23
